Goal: Task Accomplishment & Management: Manage account settings

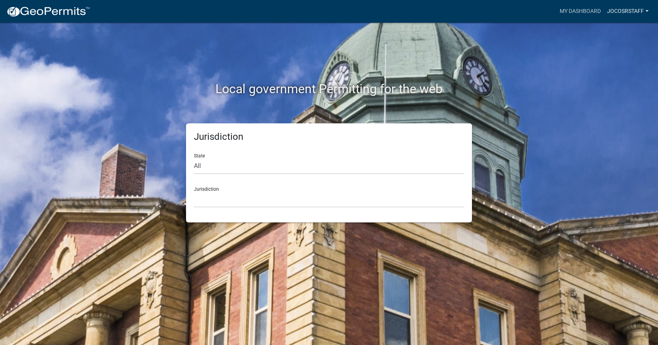
click at [617, 9] on link "jocoSRstaff" at bounding box center [628, 11] width 48 height 15
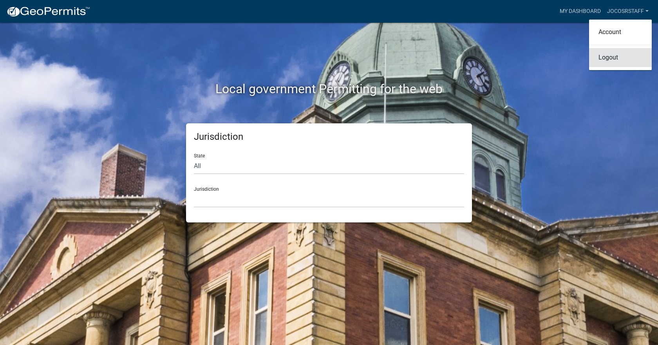
click at [617, 55] on link "Logout" at bounding box center [620, 57] width 63 height 19
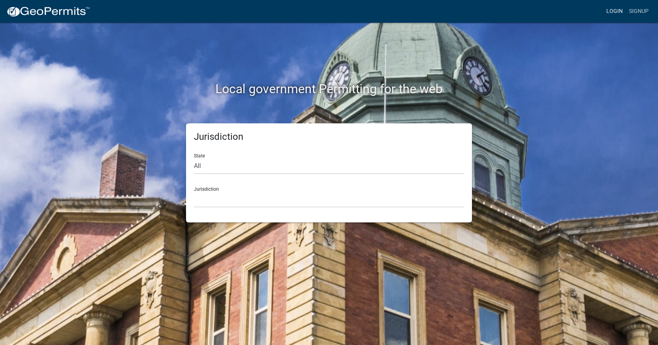
click at [615, 13] on link "Login" at bounding box center [614, 11] width 23 height 15
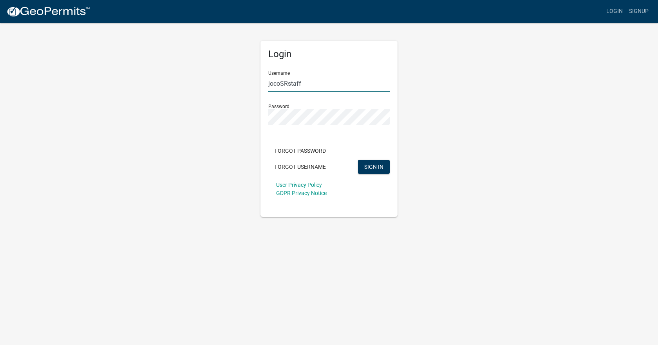
click at [331, 85] on input "jocoSRstaff" at bounding box center [328, 84] width 121 height 16
type input "[EMAIL_ADDRESS][DOMAIN_NAME]"
click at [374, 165] on span "SIGN IN" at bounding box center [373, 166] width 19 height 6
